Goal: Information Seeking & Learning: Learn about a topic

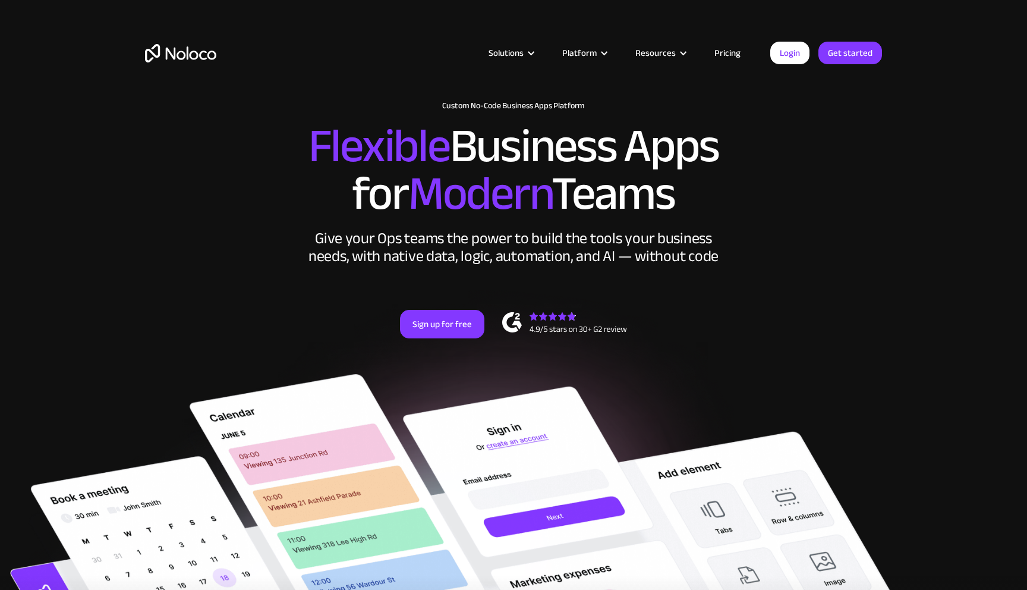
click at [721, 50] on link "Pricing" at bounding box center [728, 52] width 56 height 15
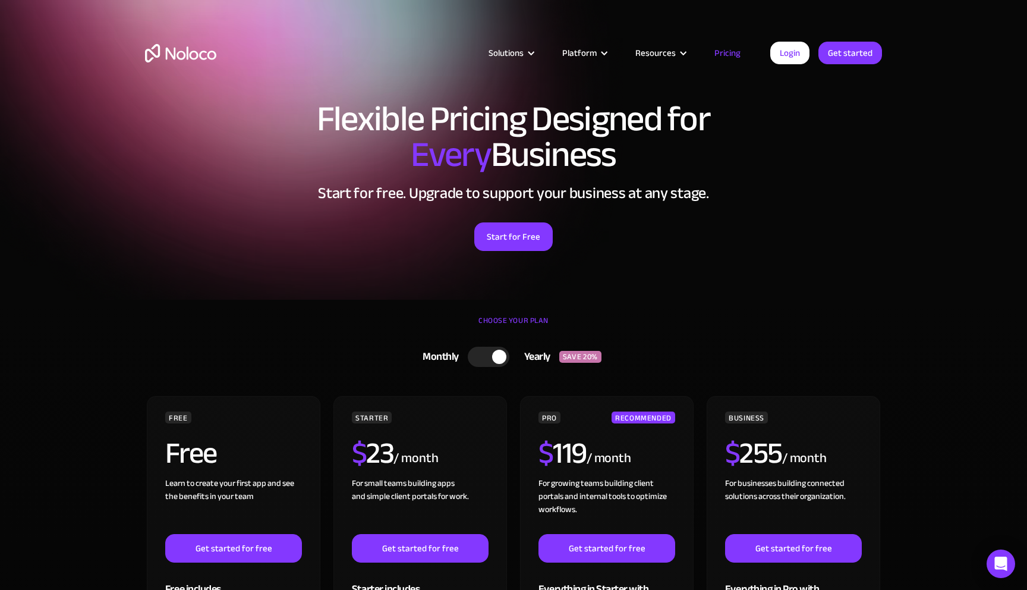
click at [482, 355] on div at bounding box center [489, 357] width 42 height 20
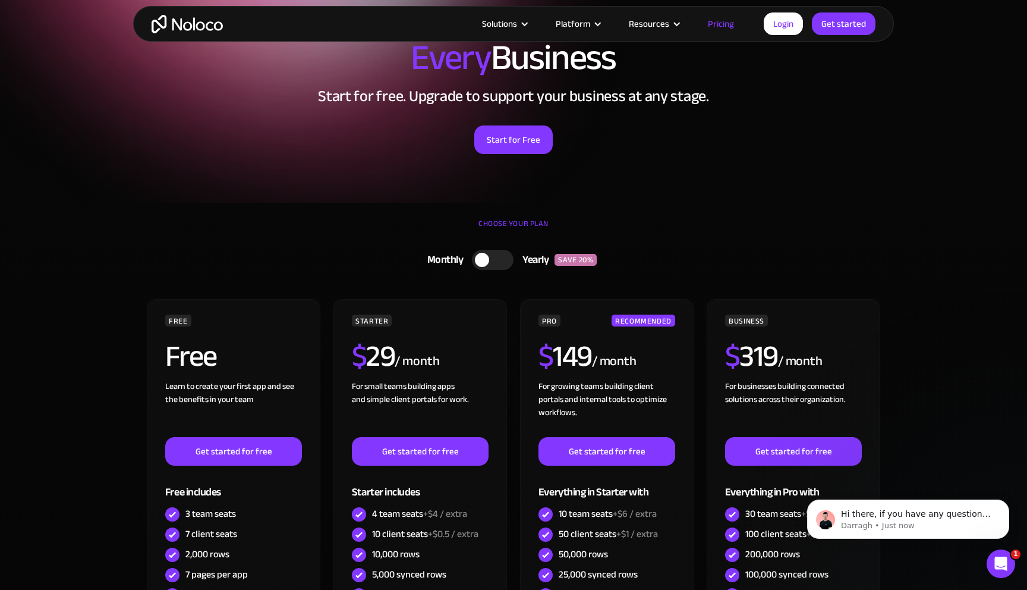
scroll to position [48, 0]
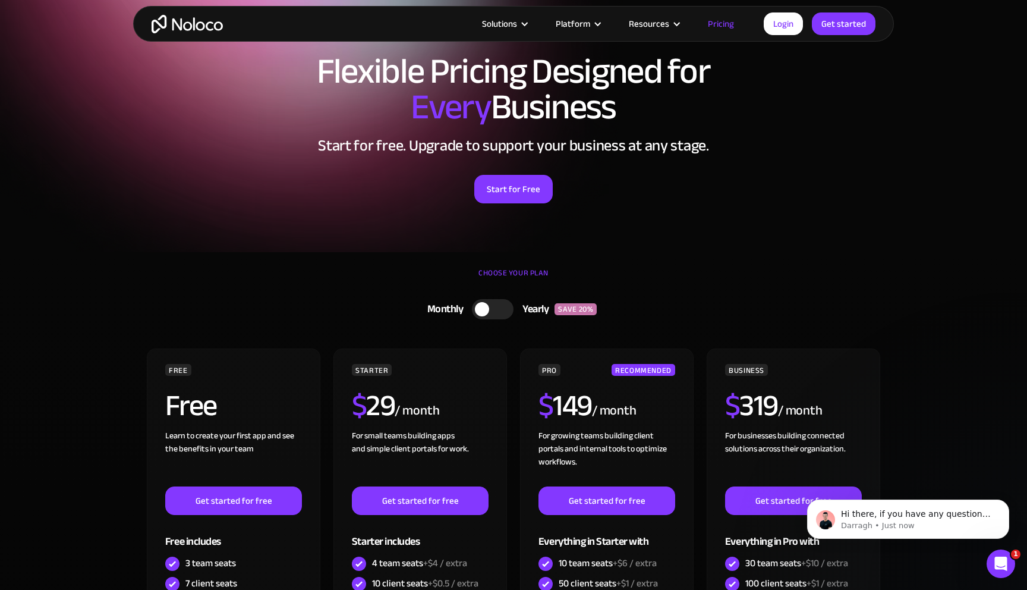
click at [508, 307] on div at bounding box center [493, 309] width 42 height 20
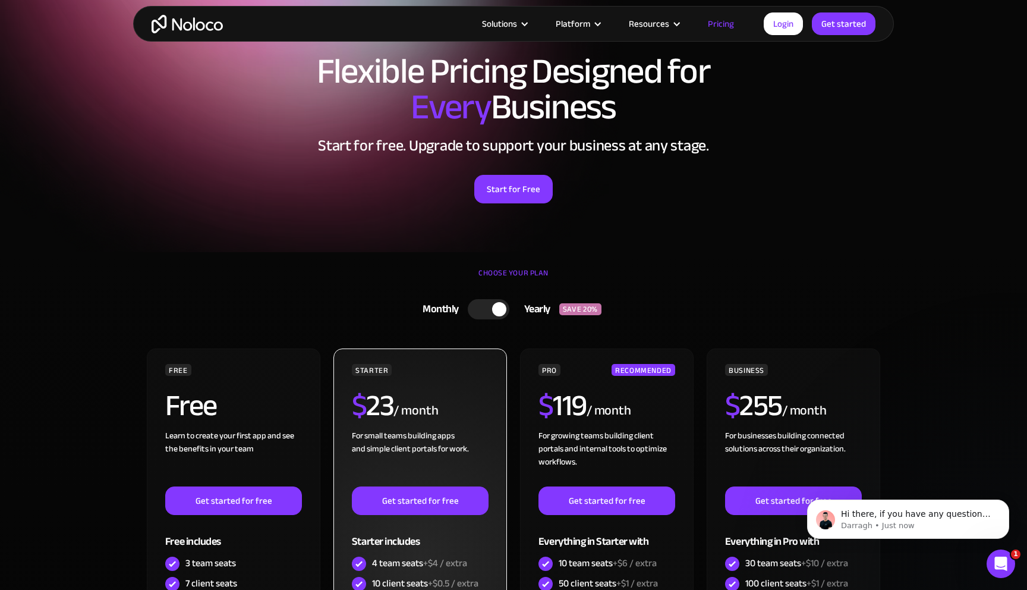
scroll to position [0, 0]
